Goal: Find specific page/section

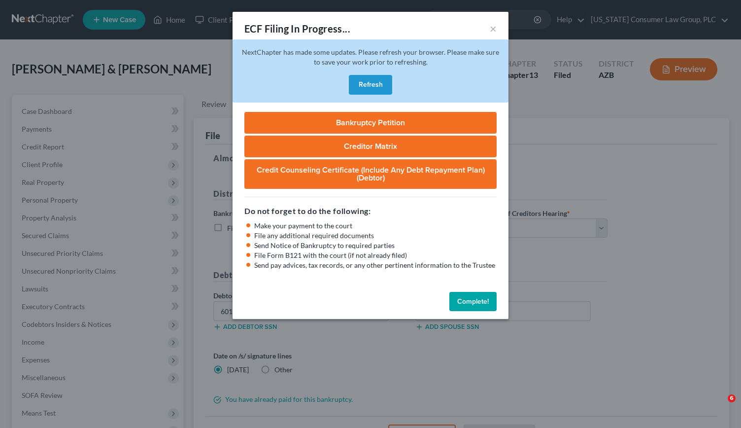
select select "1"
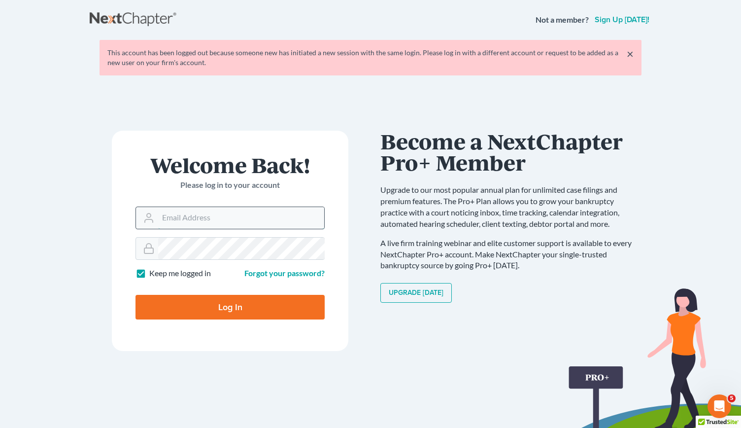
click at [172, 212] on input "Email Address" at bounding box center [241, 218] width 166 height 22
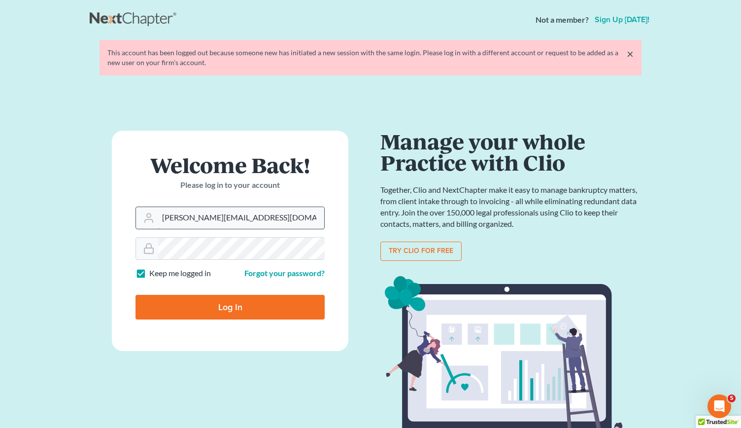
type input "[PERSON_NAME][EMAIL_ADDRESS][DOMAIN_NAME]"
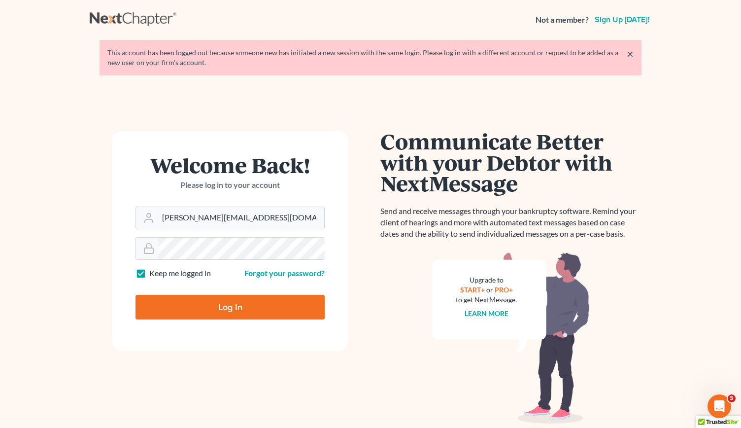
click at [211, 297] on input "Log In" at bounding box center [230, 307] width 189 height 25
type input "Thinking..."
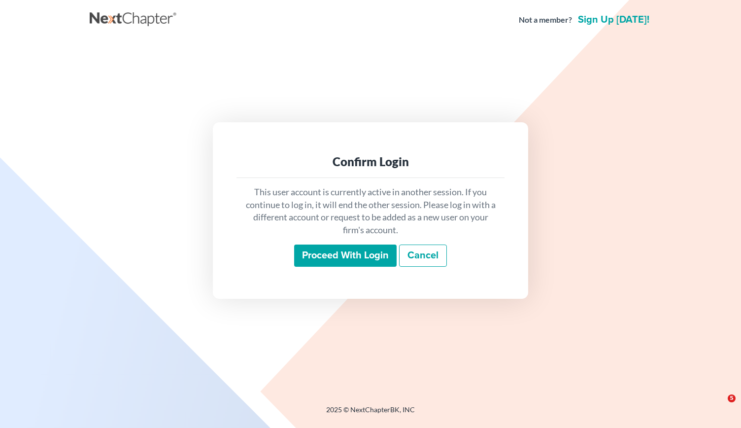
click at [330, 255] on input "Proceed with login" at bounding box center [345, 256] width 103 height 23
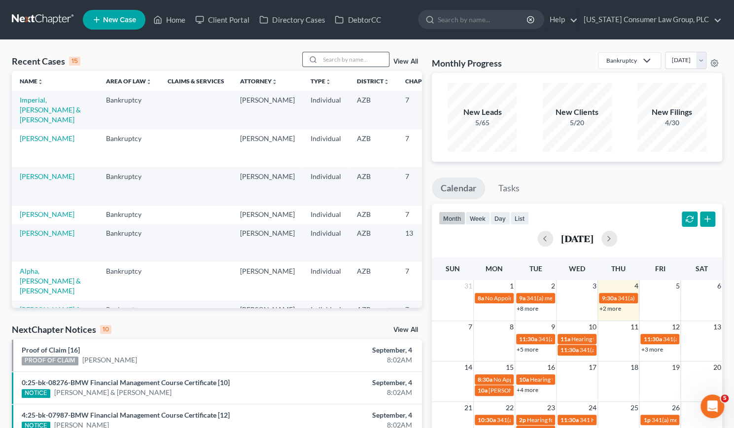
click at [339, 60] on input "search" at bounding box center [354, 59] width 69 height 14
click at [338, 59] on input "search" at bounding box center [354, 59] width 69 height 14
type input "[PERSON_NAME]"
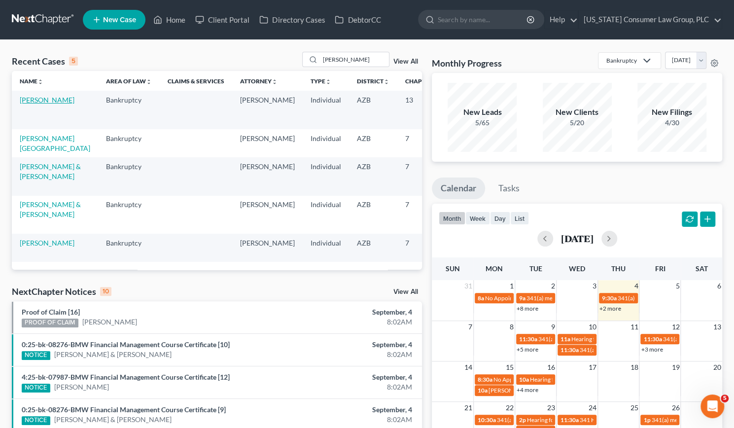
click at [27, 104] on link "[PERSON_NAME]" at bounding box center [47, 100] width 55 height 8
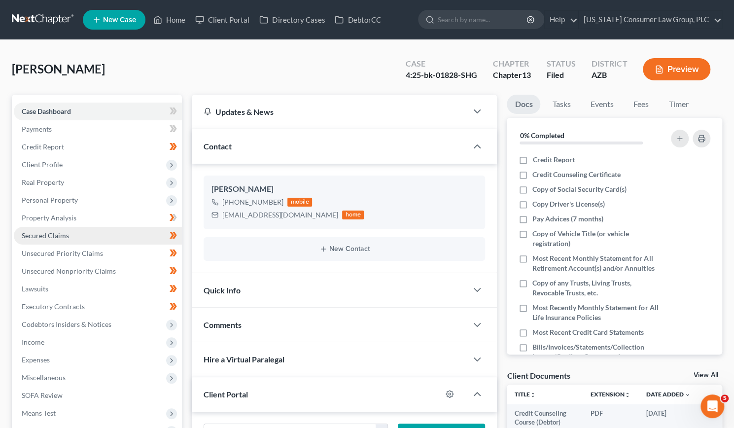
scroll to position [207, 0]
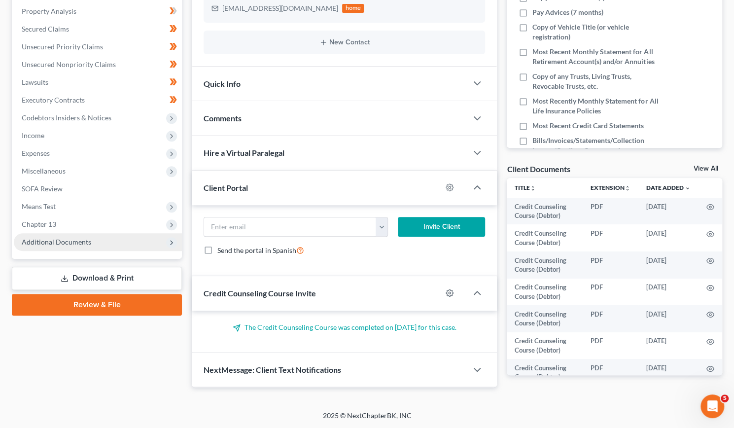
click at [47, 240] on span "Additional Documents" at bounding box center [57, 242] width 70 height 8
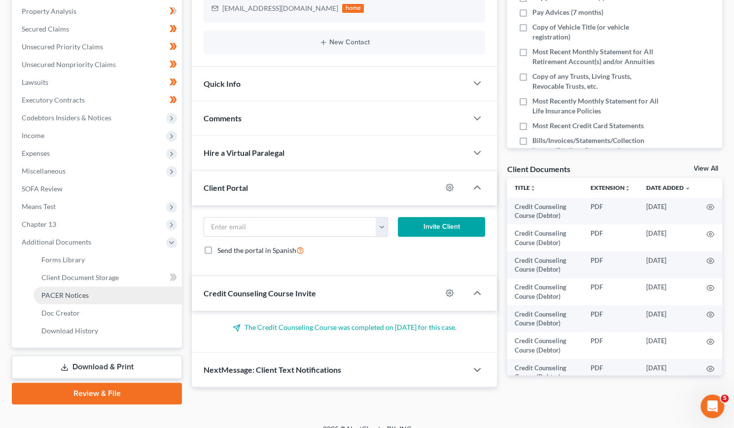
click at [69, 293] on span "PACER Notices" at bounding box center [64, 295] width 47 height 8
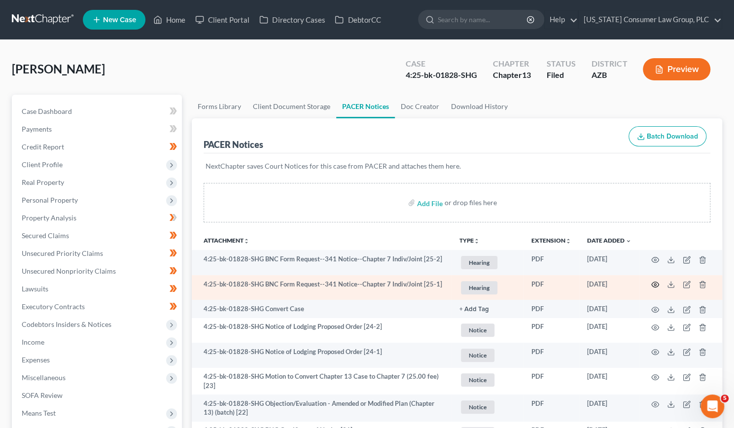
click at [655, 285] on icon "button" at bounding box center [655, 284] width 8 height 8
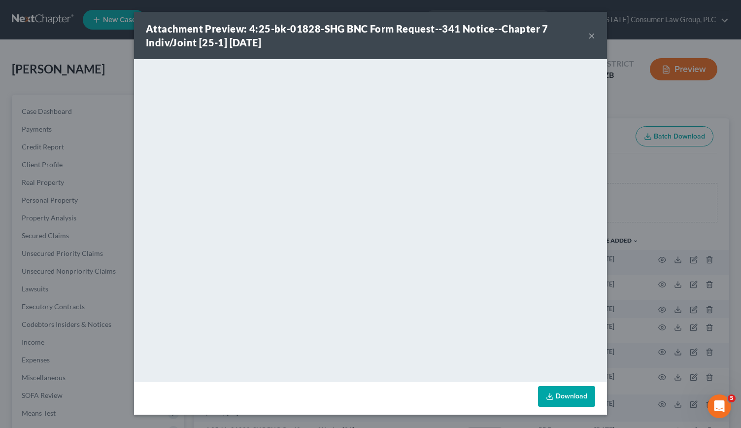
click at [592, 37] on button "×" at bounding box center [592, 36] width 7 height 12
